Goal: Task Accomplishment & Management: Use online tool/utility

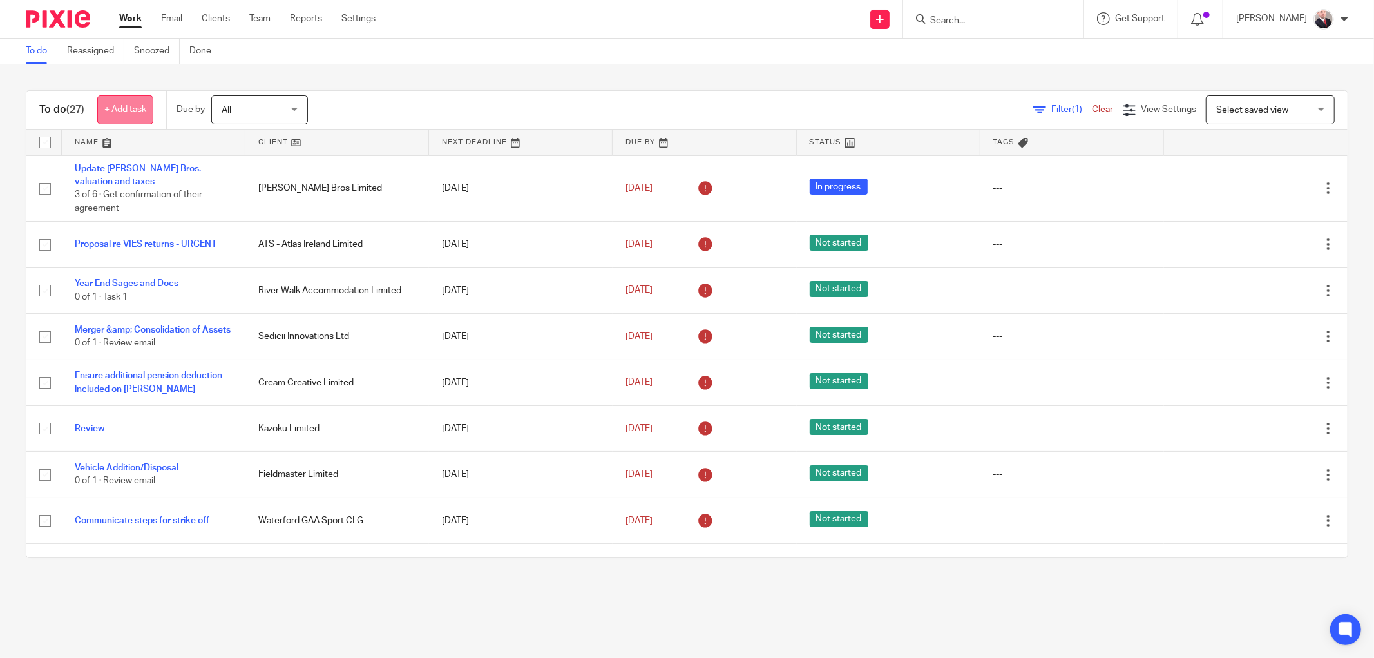
click at [126, 110] on link "+ Add task" at bounding box center [125, 109] width 56 height 29
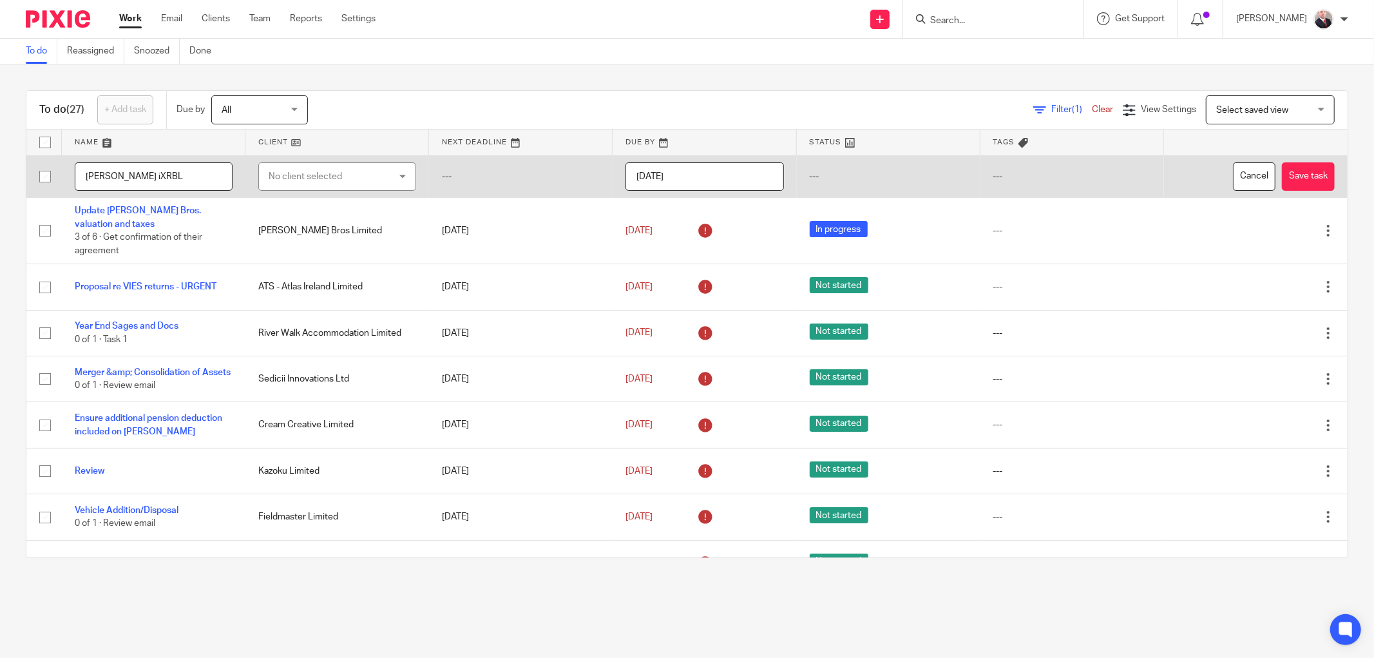
type input "[PERSON_NAME] iXRBL"
click at [323, 180] on div "No client selected" at bounding box center [328, 176] width 118 height 27
type input "curr"
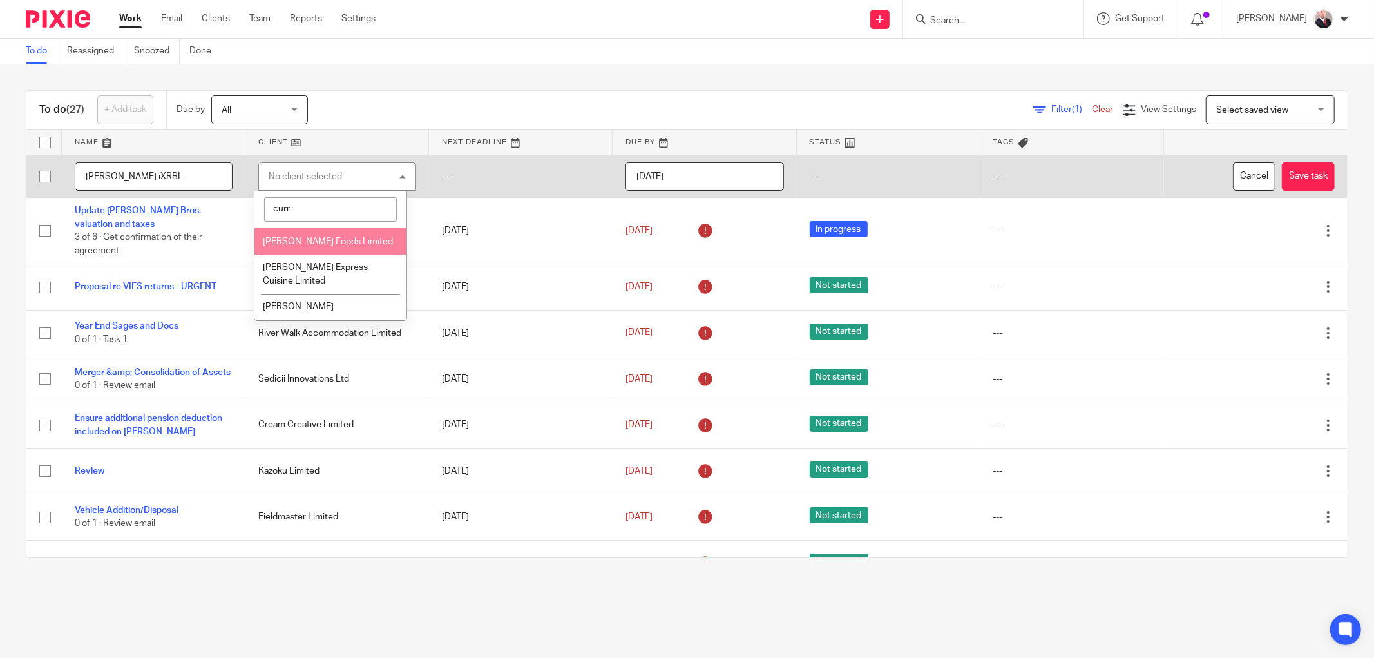
click at [309, 233] on li "[PERSON_NAME] Foods Limited" at bounding box center [331, 241] width 152 height 26
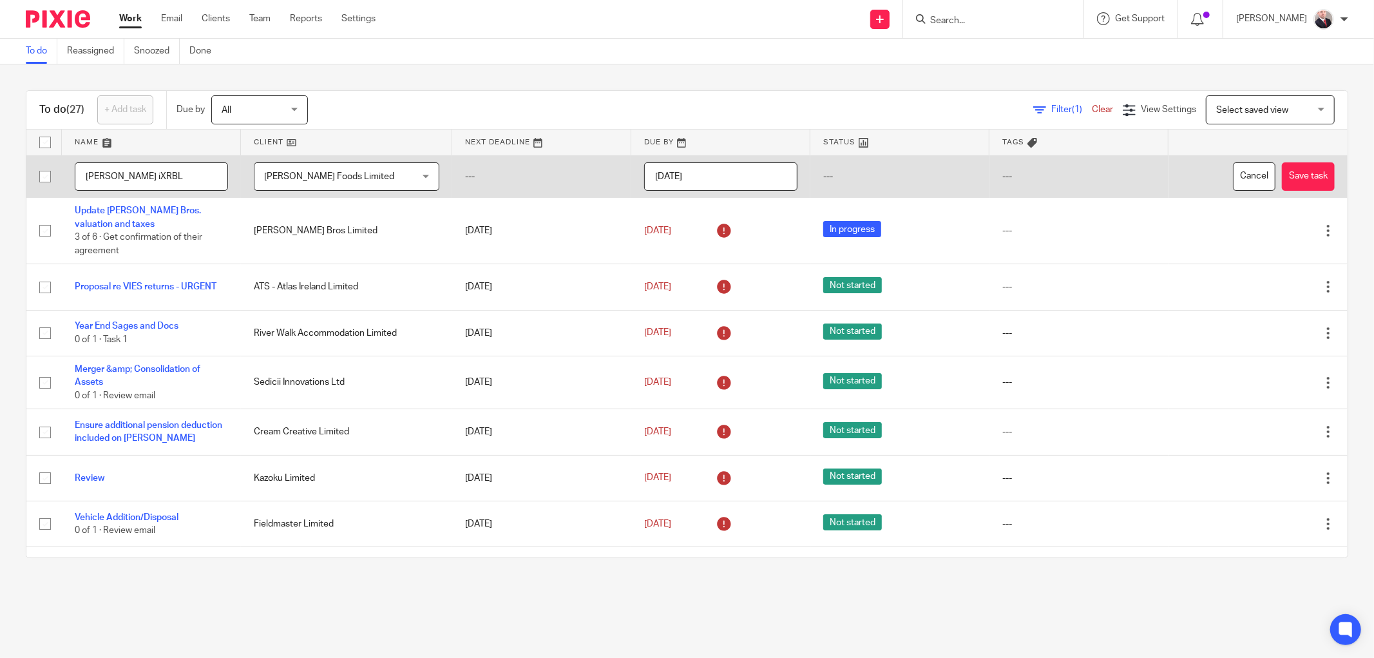
click at [693, 177] on input "[DATE]" at bounding box center [720, 176] width 153 height 29
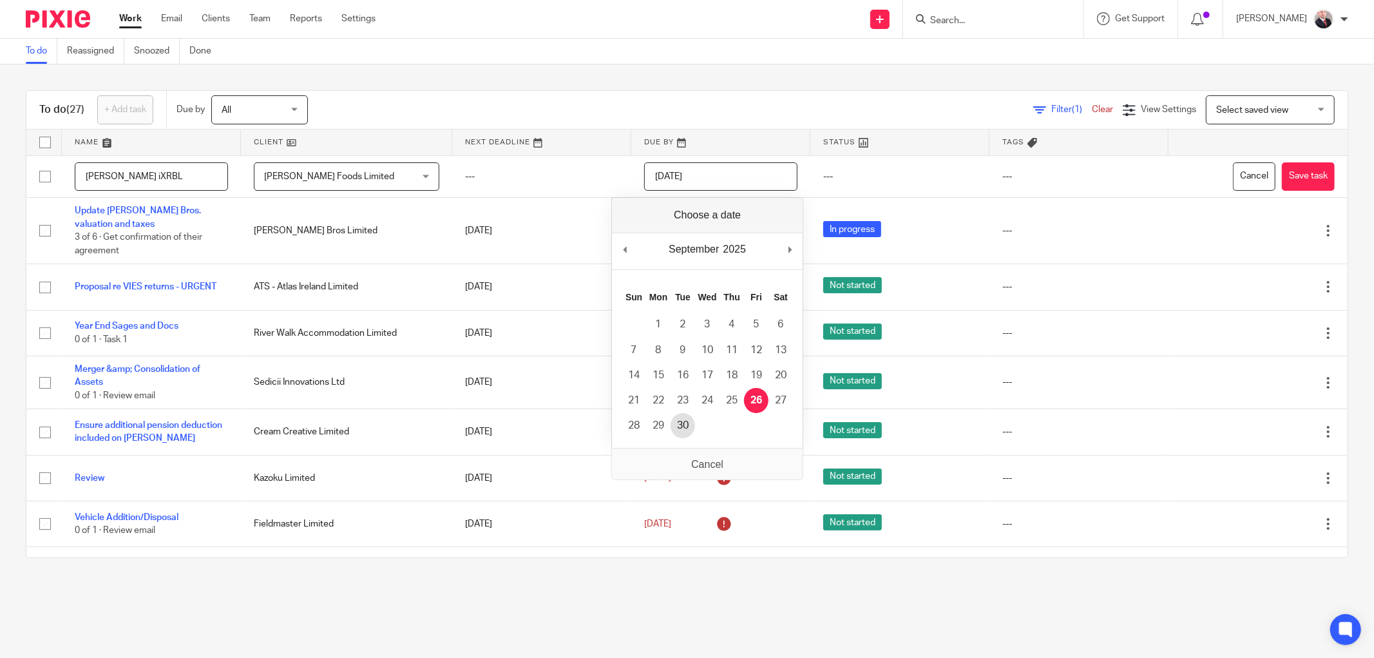
type input "2025-09-30"
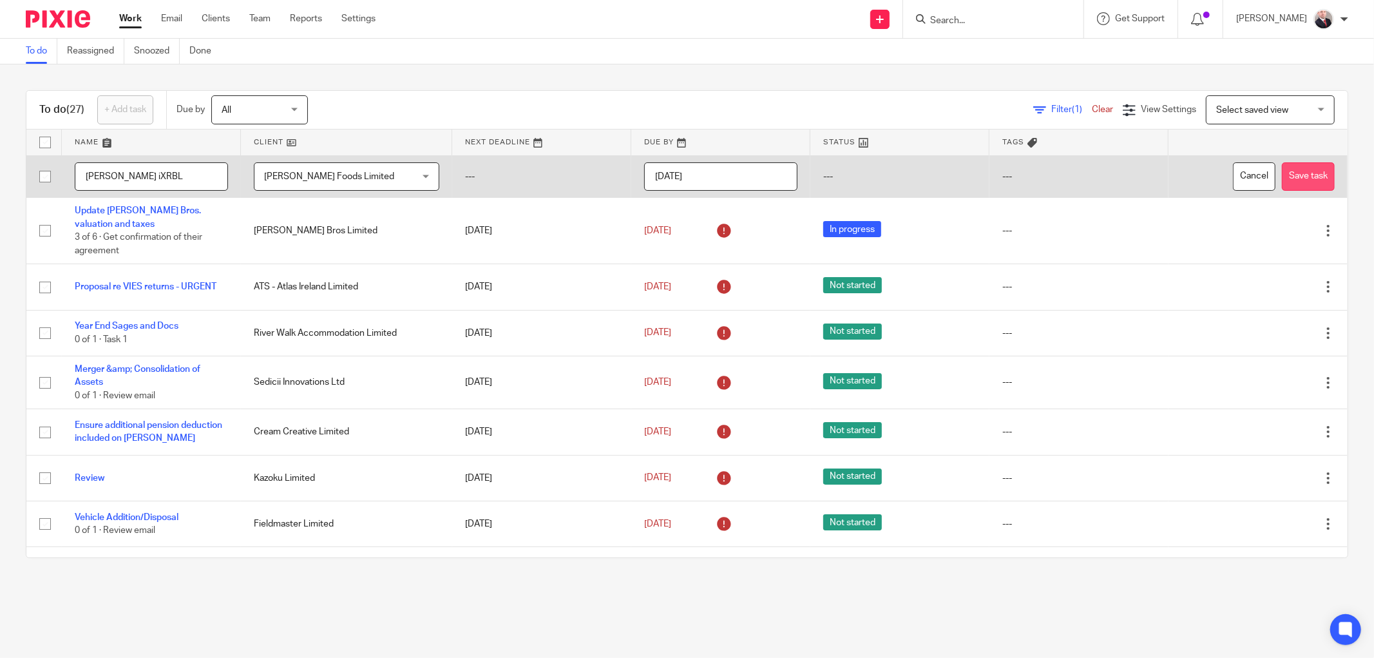
click at [1282, 174] on button "Save task" at bounding box center [1308, 176] width 53 height 29
